Goal: Transaction & Acquisition: Purchase product/service

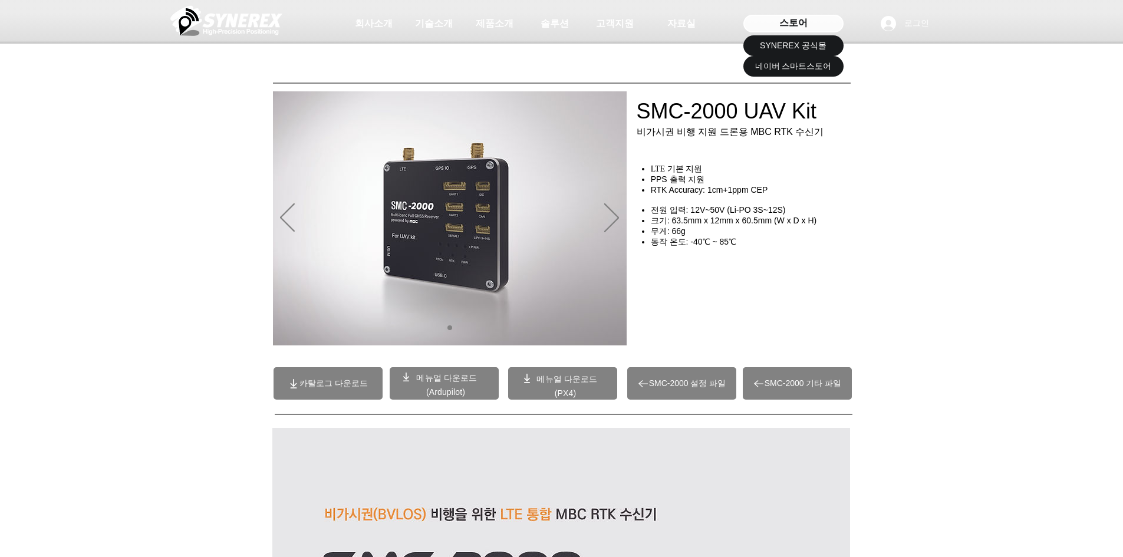
click at [784, 28] on span "스토어" at bounding box center [793, 23] width 28 height 13
click at [789, 41] on span "SYNEREX 공식몰" at bounding box center [793, 46] width 67 height 12
